Goal: Task Accomplishment & Management: Use online tool/utility

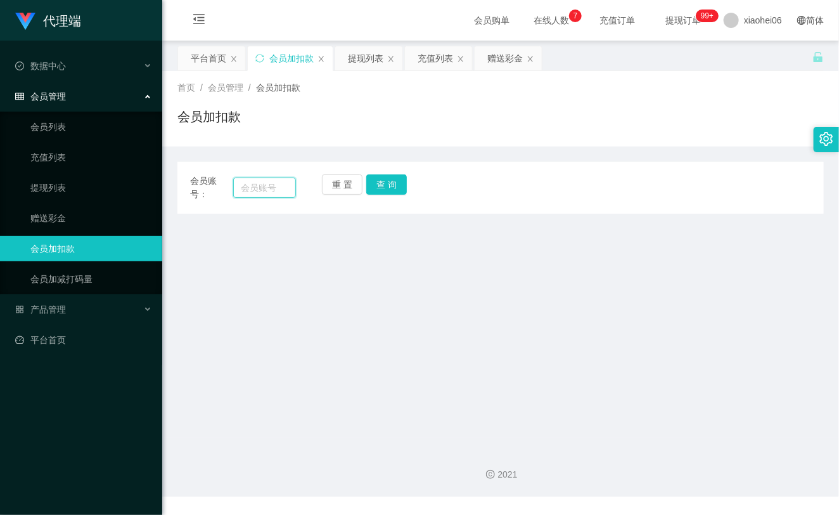
click at [262, 189] on input "text" at bounding box center [264, 187] width 63 height 20
paste input "fh9292"
type input "fh9292"
click at [401, 193] on button "查 询" at bounding box center [386, 184] width 41 height 20
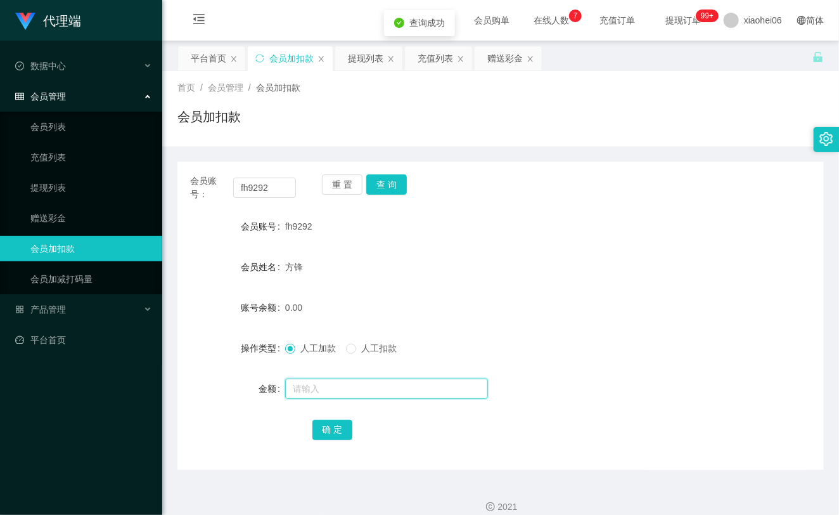
click at [344, 393] on input "text" at bounding box center [386, 388] width 203 height 20
type input "1000"
drag, startPoint x: 328, startPoint y: 425, endPoint x: 362, endPoint y: 398, distance: 43.7
click at [328, 425] on button "确 定" at bounding box center [332, 429] width 41 height 20
click at [492, 357] on div "人工加款 人工扣款" at bounding box center [473, 347] width 377 height 25
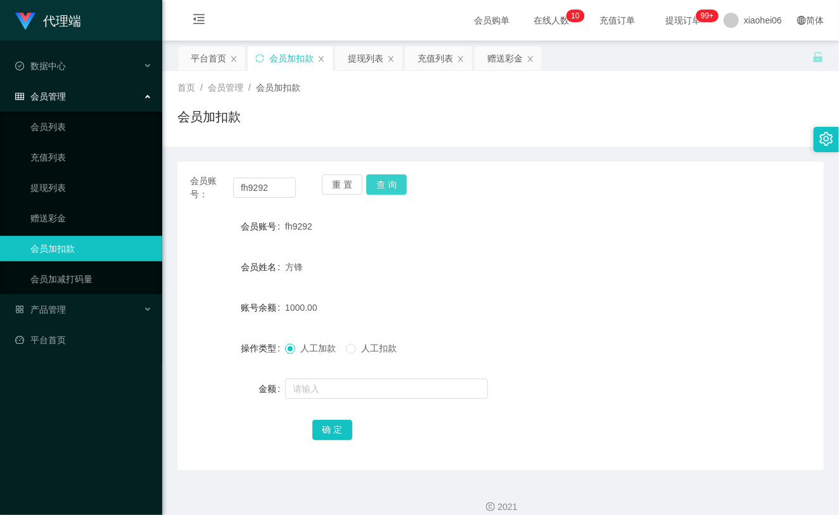
click at [370, 185] on button "查 询" at bounding box center [386, 184] width 41 height 20
click at [407, 180] on div "重 置 查 询" at bounding box center [375, 187] width 106 height 27
click at [400, 182] on button "查 询" at bounding box center [386, 184] width 41 height 20
click at [385, 187] on div "重 置 查 询" at bounding box center [375, 187] width 106 height 27
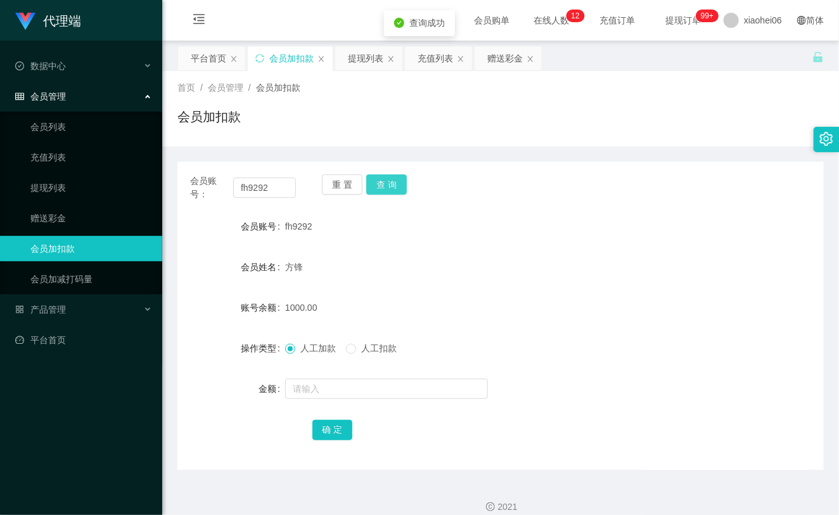
click at [399, 181] on button "查 询" at bounding box center [386, 184] width 41 height 20
click at [84, 184] on link "提现列表" at bounding box center [91, 187] width 122 height 25
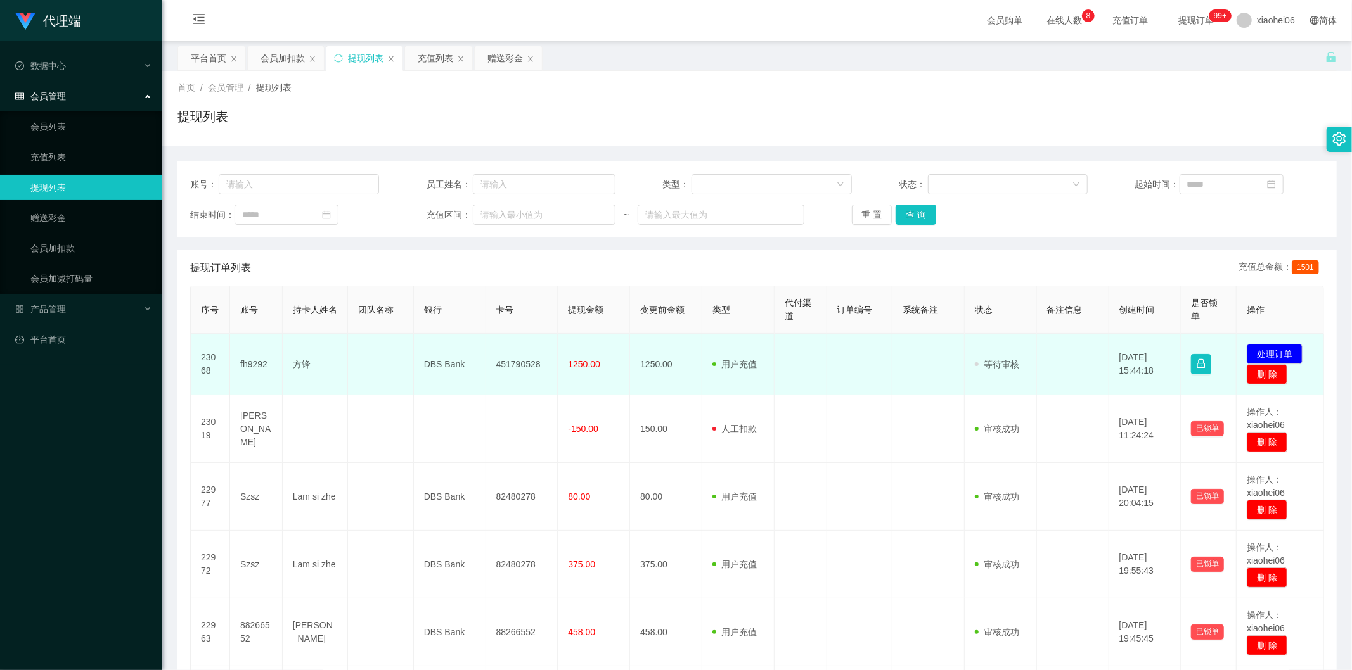
click at [249, 364] on td "fh9292" at bounding box center [256, 364] width 53 height 61
copy td "fh9292"
click at [1274, 346] on button "处理订单" at bounding box center [1274, 354] width 56 height 20
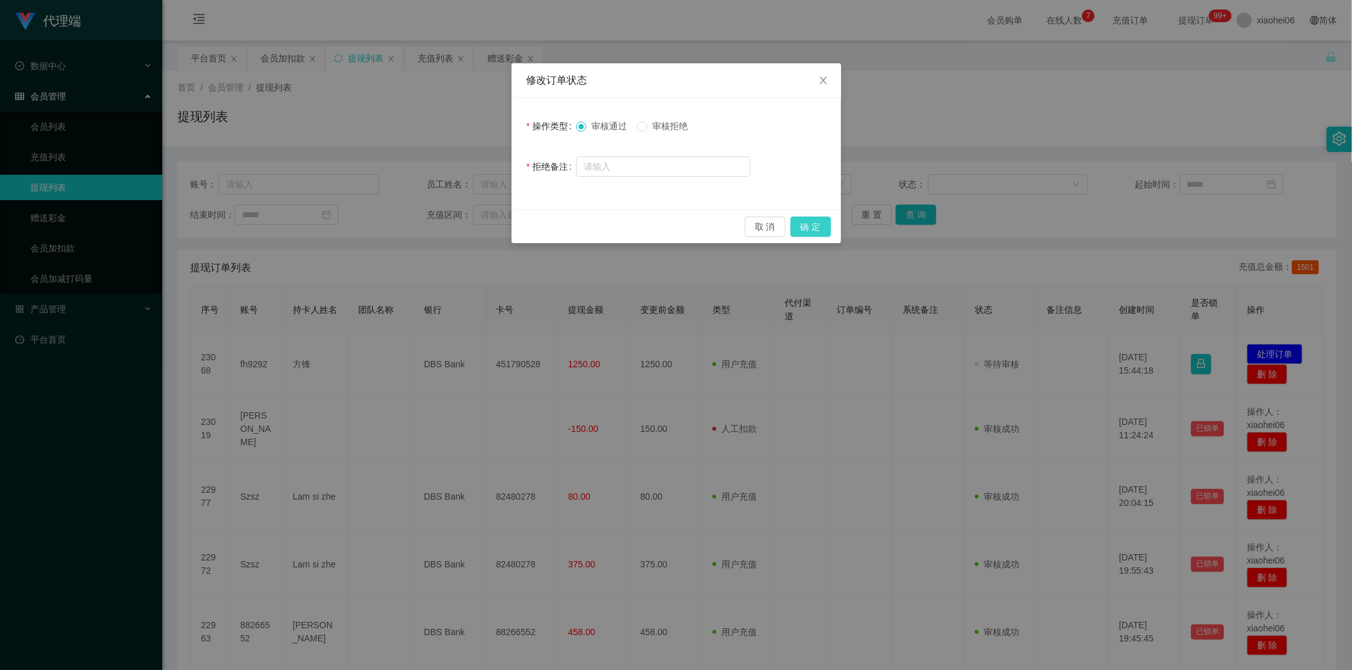
click at [824, 224] on button "确 定" at bounding box center [810, 227] width 41 height 20
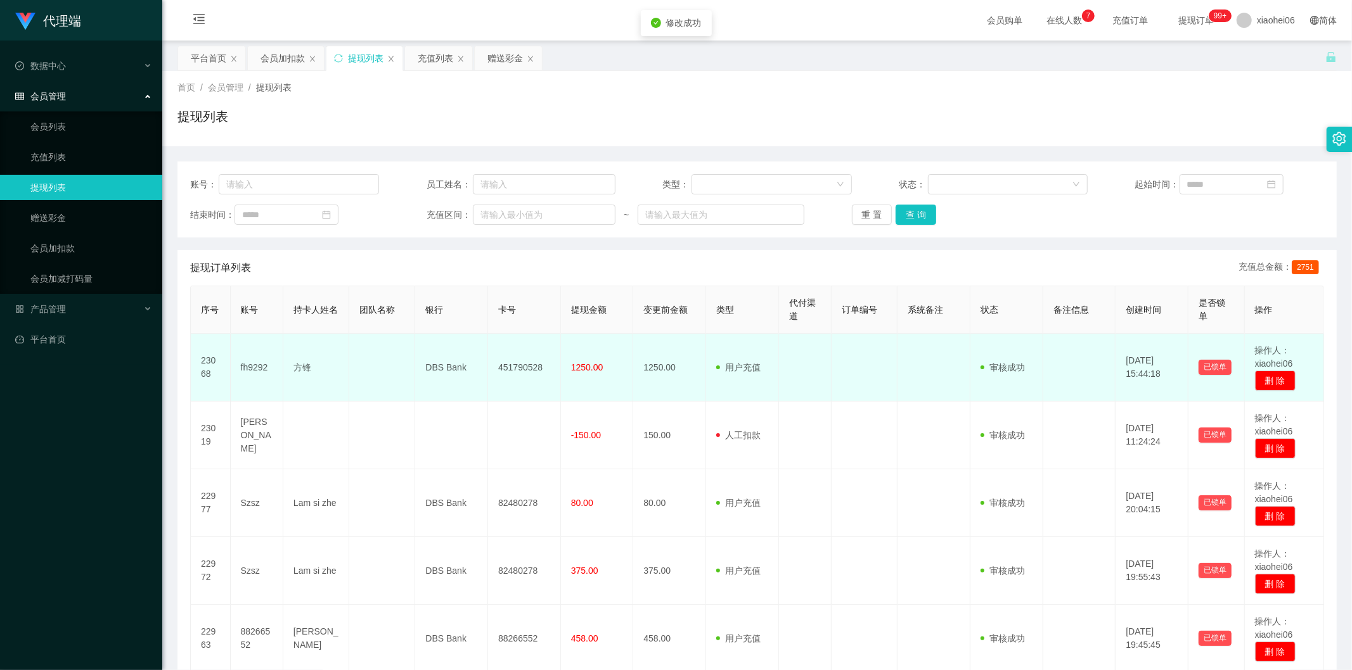
click at [566, 361] on td "1250.00" at bounding box center [597, 368] width 73 height 68
click at [710, 368] on td "用户充值 人工扣款" at bounding box center [742, 368] width 73 height 68
click at [503, 369] on td "451790528" at bounding box center [524, 368] width 73 height 68
click at [431, 368] on td "DBS Bank" at bounding box center [451, 368] width 73 height 68
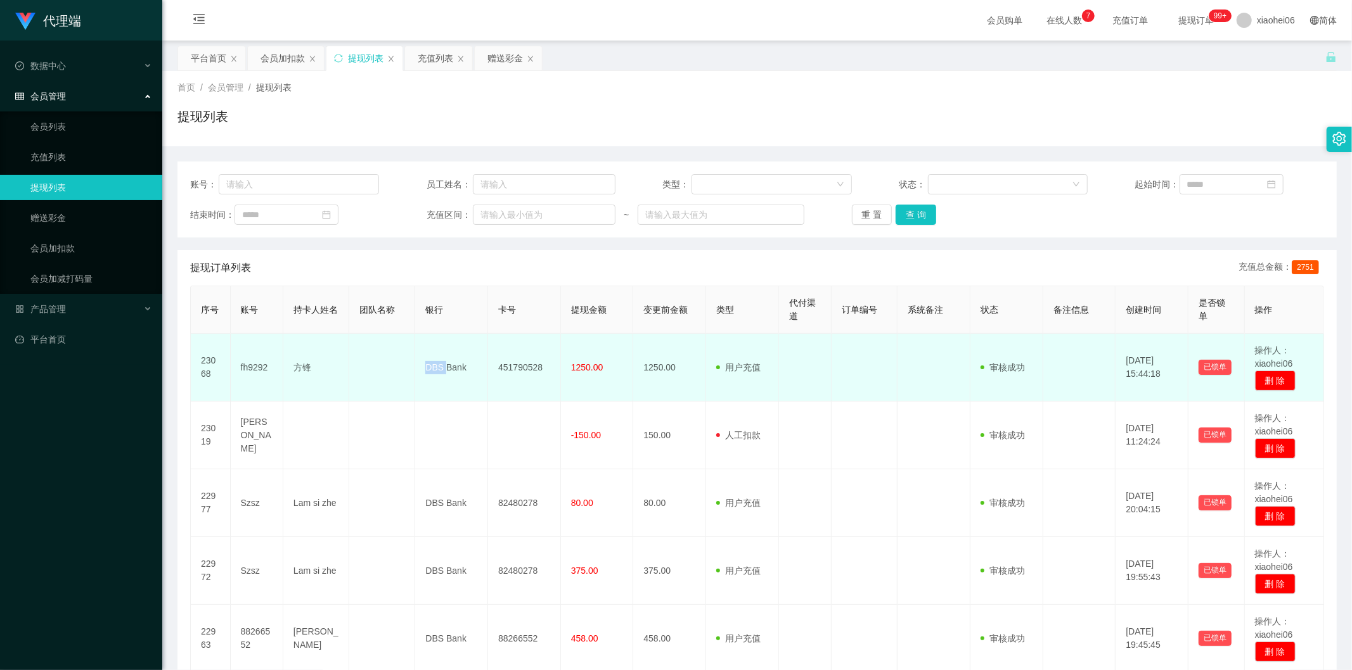
click at [431, 368] on td "DBS Bank" at bounding box center [451, 368] width 73 height 68
click at [496, 369] on td "451790528" at bounding box center [524, 368] width 73 height 68
click at [533, 366] on td "451790528" at bounding box center [524, 368] width 73 height 68
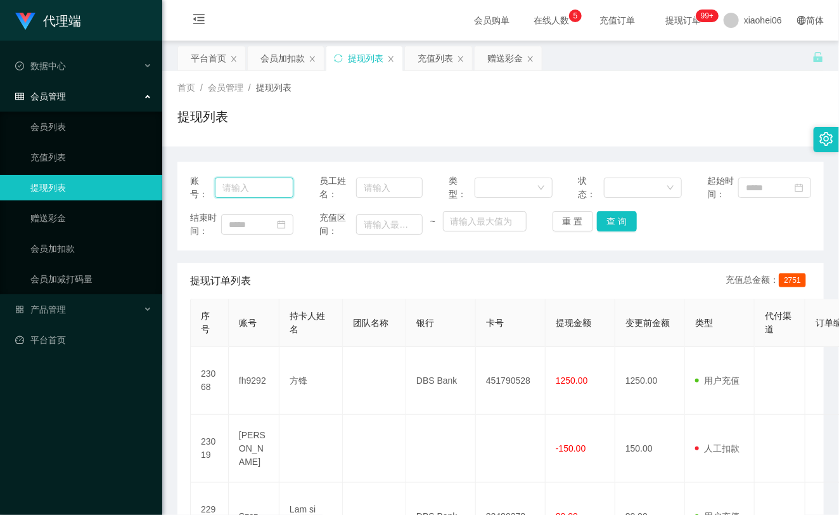
drag, startPoint x: 256, startPoint y: 189, endPoint x: 439, endPoint y: 190, distance: 183.1
click at [257, 189] on input "text" at bounding box center [254, 187] width 79 height 20
paste input "fh9292"
click at [608, 224] on button "查 询" at bounding box center [617, 221] width 41 height 20
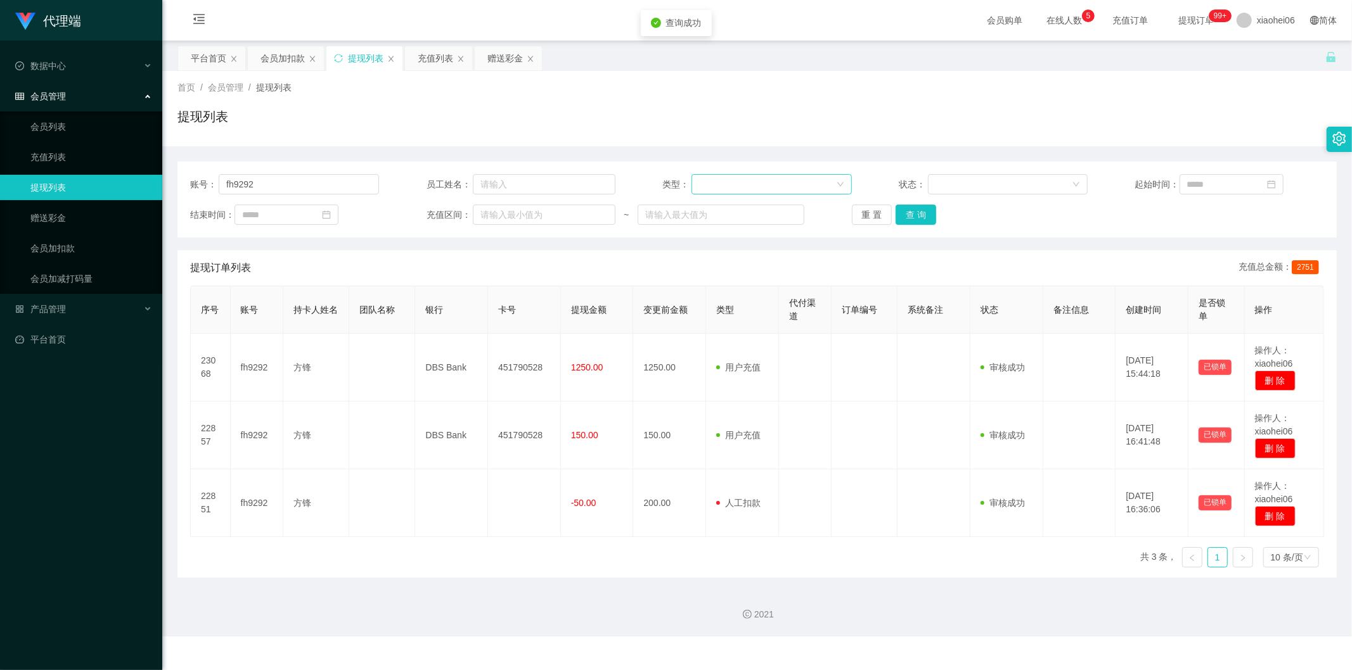
click at [786, 182] on div at bounding box center [767, 184] width 136 height 19
click at [1014, 177] on div at bounding box center [1003, 184] width 136 height 19
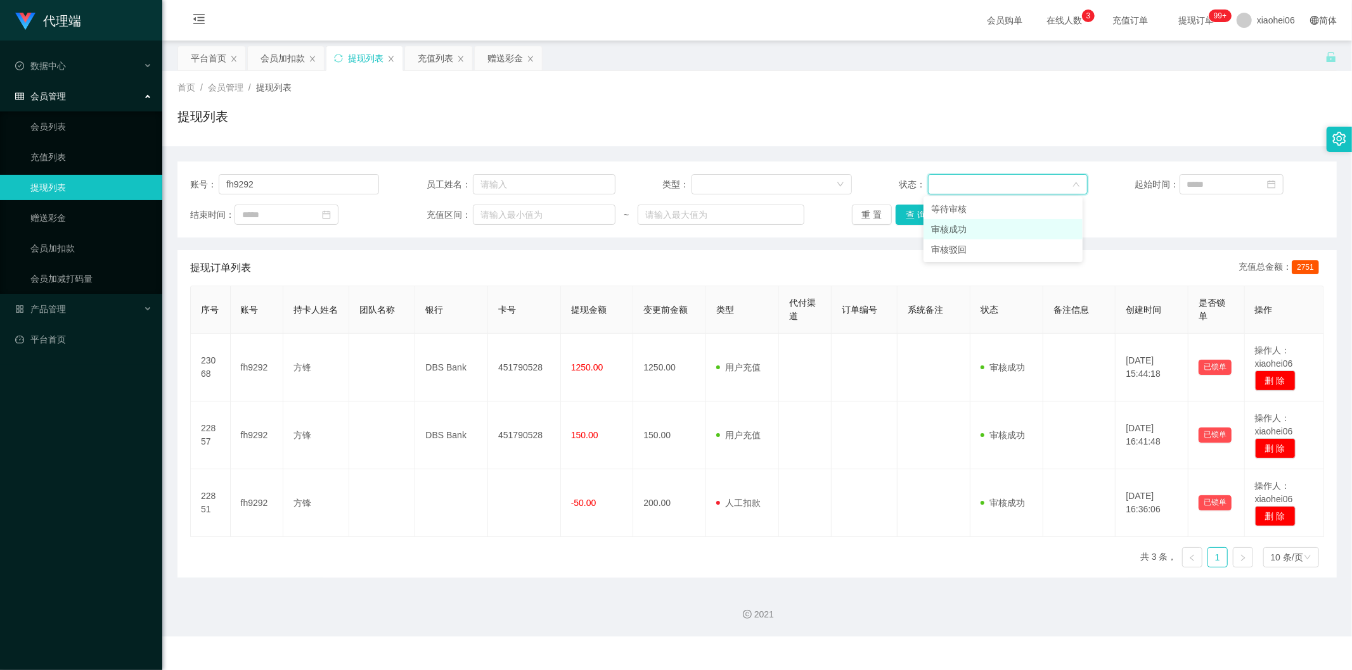
click at [964, 230] on li "审核成功" at bounding box center [1002, 229] width 159 height 20
click at [911, 217] on button "查 询" at bounding box center [915, 215] width 41 height 20
click at [911, 217] on div "重 置 查 询" at bounding box center [946, 215] width 189 height 20
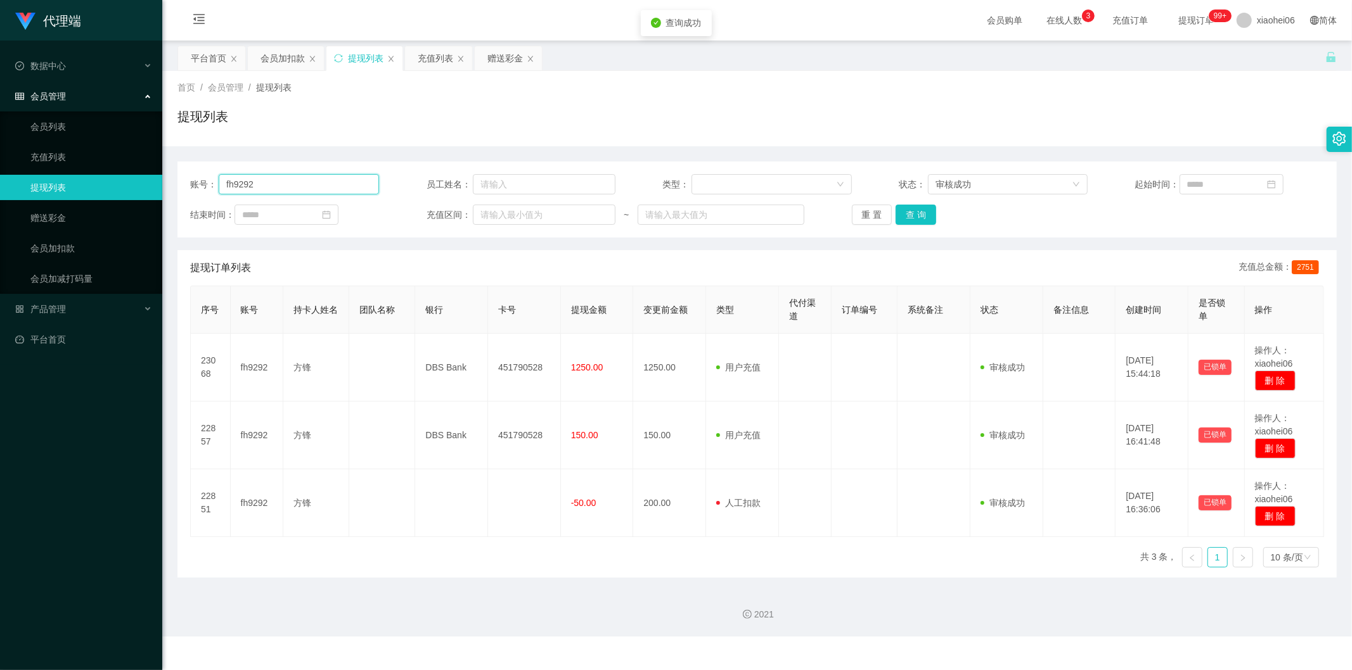
click at [343, 182] on input "fh9292" at bounding box center [299, 184] width 160 height 20
type input "fh9292"
drag, startPoint x: 84, startPoint y: 251, endPoint x: 110, endPoint y: 238, distance: 29.2
click at [84, 251] on link "会员加扣款" at bounding box center [91, 248] width 122 height 25
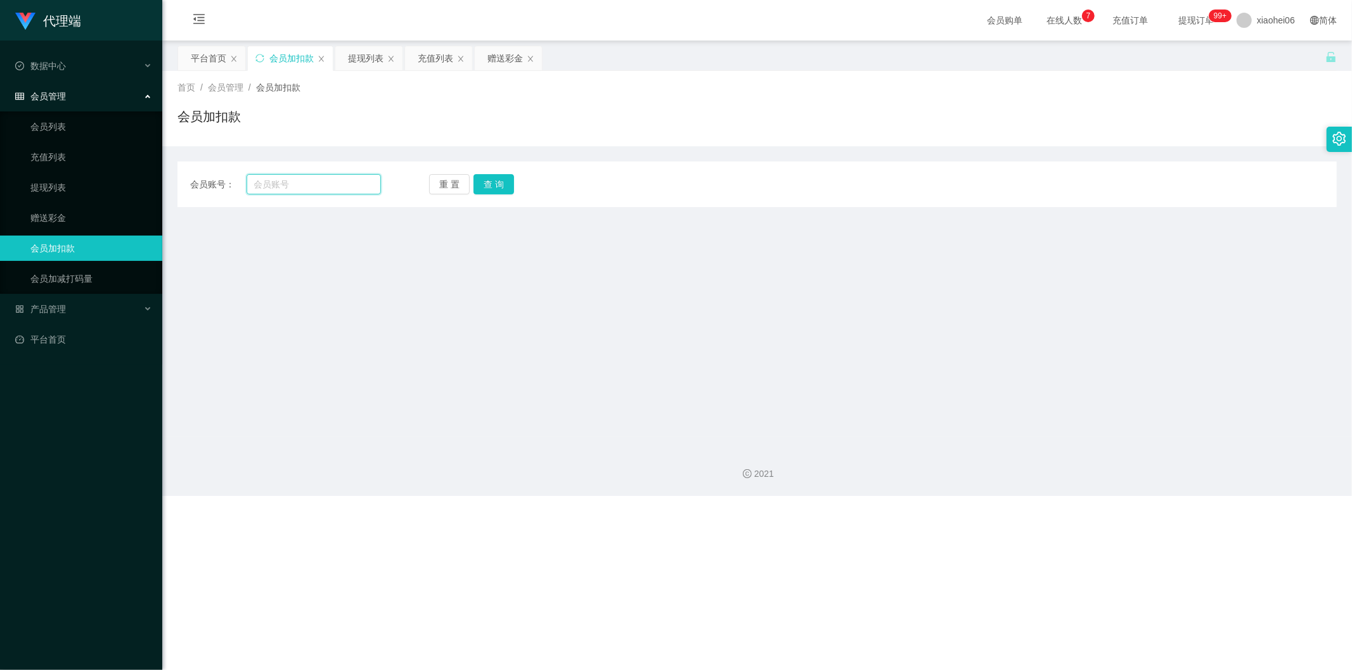
click at [293, 186] on input "text" at bounding box center [313, 184] width 135 height 20
paste input "fh9292"
type input "fh9292"
click at [499, 185] on button "查 询" at bounding box center [493, 184] width 41 height 20
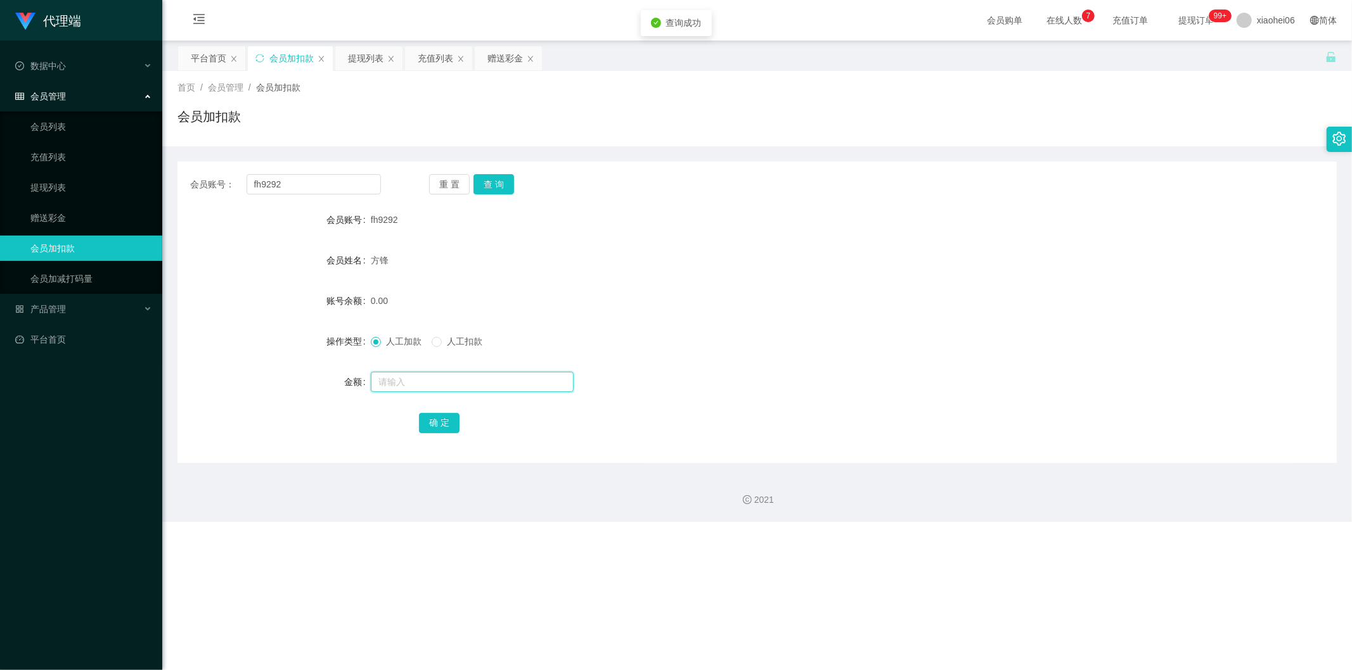
click at [454, 375] on input "text" at bounding box center [472, 382] width 203 height 20
type input "6"
type input "38"
click at [442, 422] on button "确 定" at bounding box center [439, 423] width 41 height 20
click at [655, 298] on div "38.00" at bounding box center [709, 300] width 676 height 25
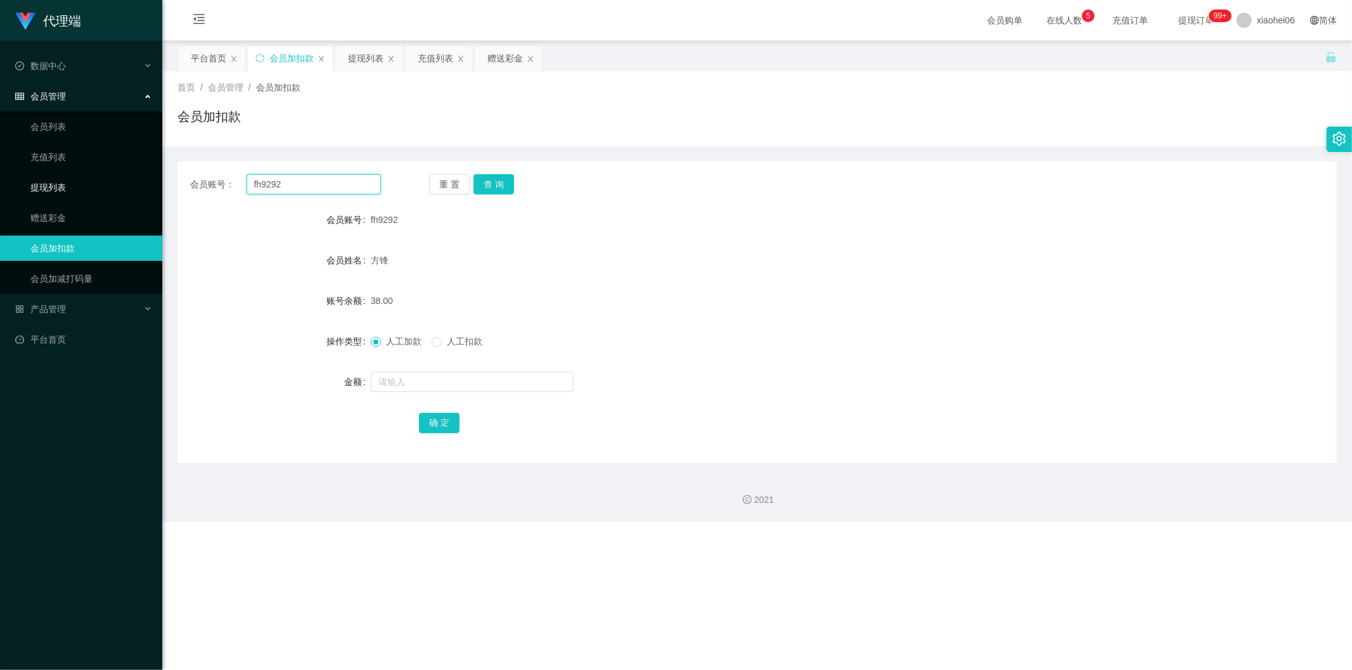
drag, startPoint x: 291, startPoint y: 182, endPoint x: 141, endPoint y: 174, distance: 151.0
click at [141, 174] on section "代理端 数据中心 会员管理 会员列表 充值列表 提现列表 赠送彩金 会员加扣款 会员加减打码量 产品管理 平台首页 保存配置 重置配置 整体风格设置 主题色 …" at bounding box center [676, 261] width 1352 height 522
click at [501, 180] on button "查 询" at bounding box center [493, 184] width 41 height 20
click at [501, 180] on div "重 置 查 询" at bounding box center [524, 184] width 191 height 20
click at [501, 180] on button "查 询" at bounding box center [493, 184] width 41 height 20
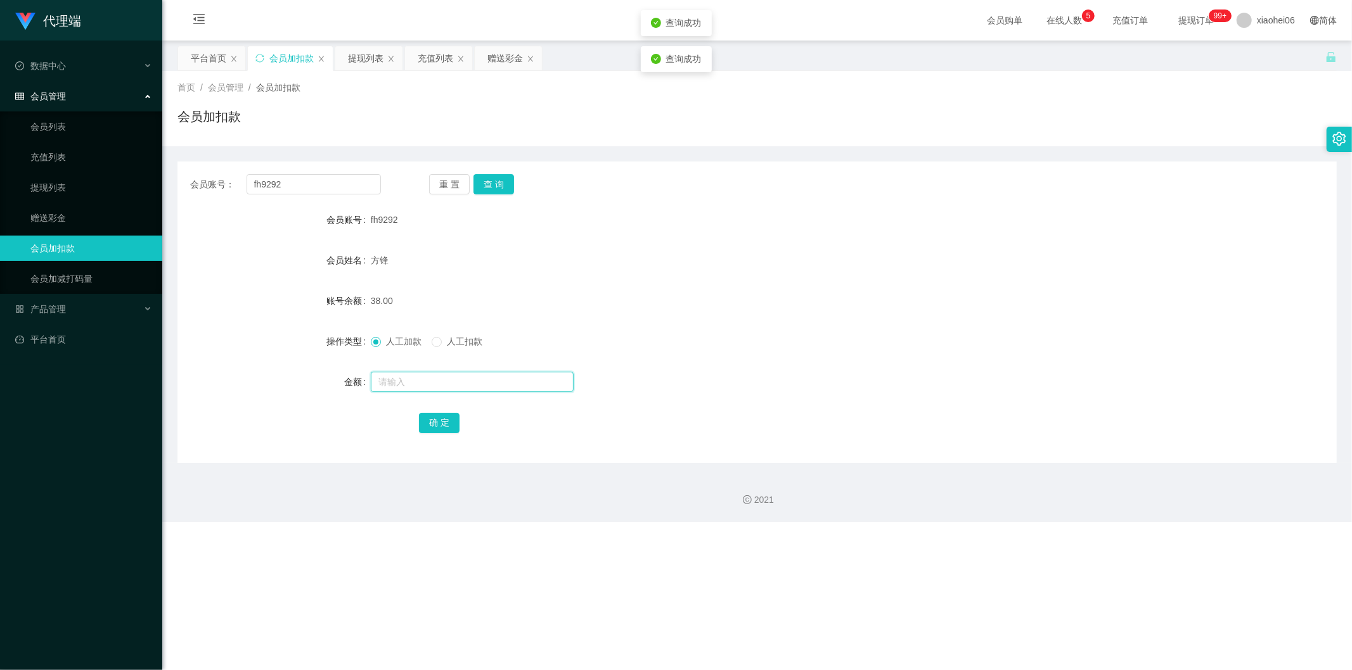
click at [430, 372] on input "text" at bounding box center [472, 382] width 203 height 20
type input "24"
click at [440, 421] on button "确 定" at bounding box center [439, 423] width 41 height 20
drag, startPoint x: 700, startPoint y: 314, endPoint x: 994, endPoint y: 74, distance: 379.6
click at [703, 308] on form "会员账号 fh9292 会员姓名 方锋 账号余额 62.00 操作类型 人工加款 人工扣款 金额 确 定" at bounding box center [756, 321] width 1159 height 228
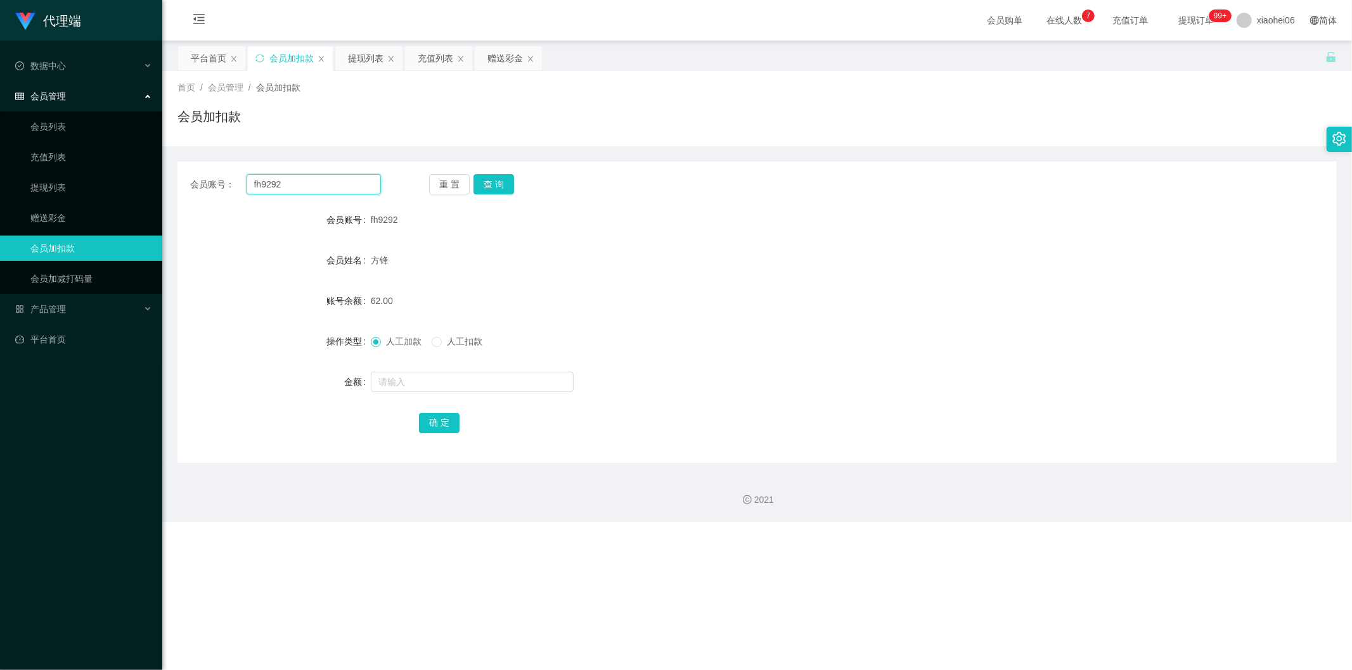
drag, startPoint x: 322, startPoint y: 184, endPoint x: 174, endPoint y: 179, distance: 147.7
click at [143, 184] on section "代理端 数据中心 会员管理 会员列表 充值列表 提现列表 赠送彩金 会员加扣款 会员加减打码量 产品管理 平台首页 保存配置 重置配置 整体风格设置 主题色 …" at bounding box center [676, 261] width 1352 height 522
click at [508, 185] on button "查 询" at bounding box center [493, 184] width 41 height 20
drag, startPoint x: 508, startPoint y: 185, endPoint x: 487, endPoint y: 312, distance: 129.1
click at [508, 185] on div "重 置 查 询" at bounding box center [524, 184] width 191 height 20
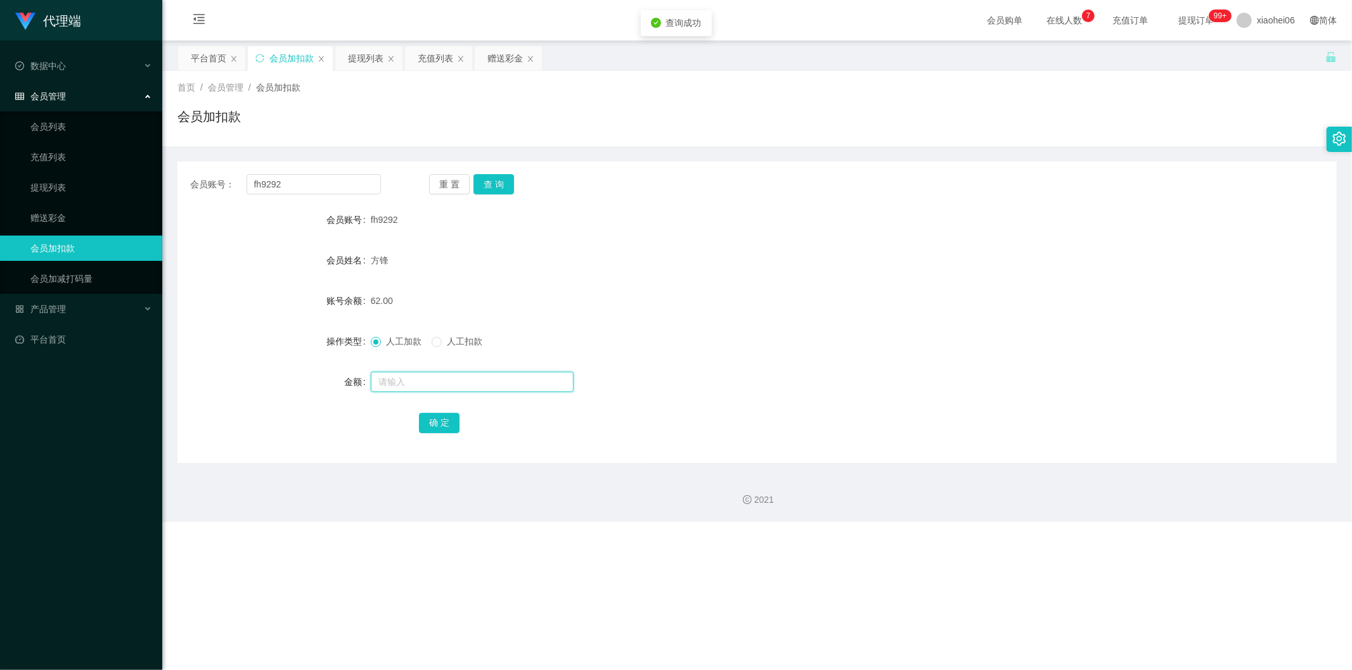
click at [446, 378] on input "text" at bounding box center [472, 382] width 203 height 20
type input "72"
click at [444, 423] on button "确 定" at bounding box center [439, 423] width 41 height 20
click at [571, 279] on form "会员账号 fh9292 会员姓名 方锋 账号余额 134.00 操作类型 人工加款 人工扣款 金额 确 定" at bounding box center [756, 321] width 1159 height 228
drag, startPoint x: 319, startPoint y: 189, endPoint x: 206, endPoint y: 177, distance: 113.4
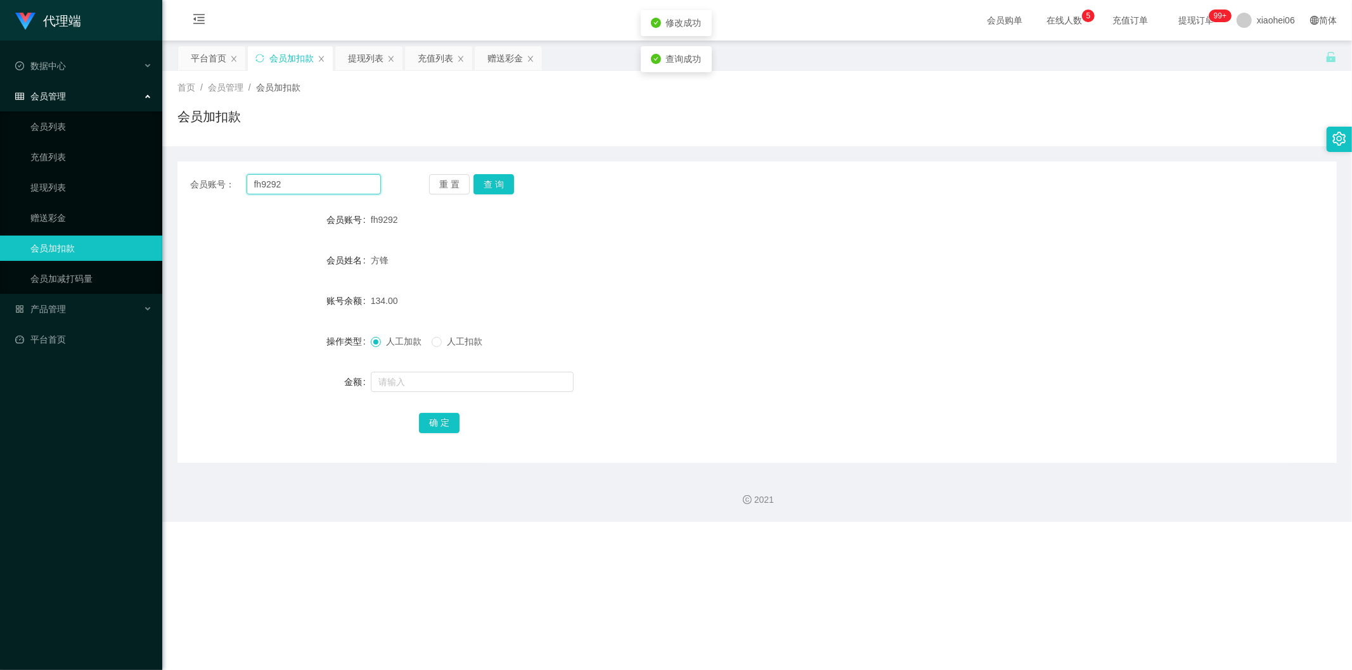
click at [210, 180] on div "会员账号： fh9292" at bounding box center [285, 184] width 191 height 20
click at [51, 184] on link "提现列表" at bounding box center [91, 187] width 122 height 25
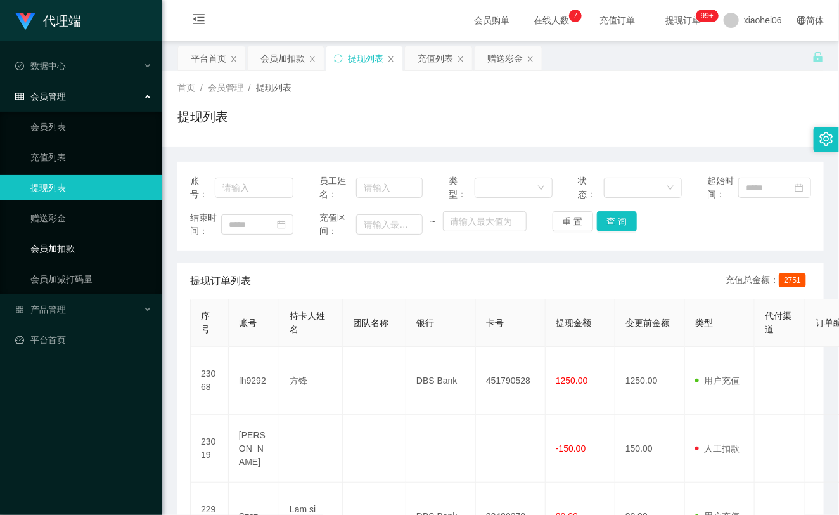
drag, startPoint x: 80, startPoint y: 253, endPoint x: 79, endPoint y: 241, distance: 12.1
click at [79, 253] on link "会员加扣款" at bounding box center [91, 248] width 122 height 25
